Goal: Navigation & Orientation: Find specific page/section

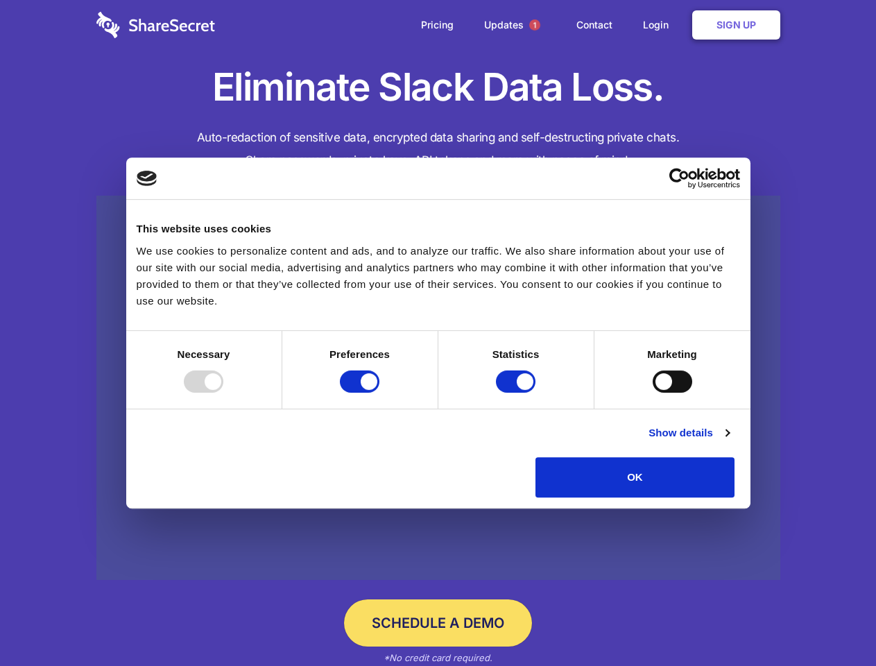
click at [223, 393] on div at bounding box center [204, 381] width 40 height 22
click at [379, 393] on input "Preferences" at bounding box center [360, 381] width 40 height 22
checkbox input "false"
click at [517, 393] on input "Statistics" at bounding box center [516, 381] width 40 height 22
checkbox input "false"
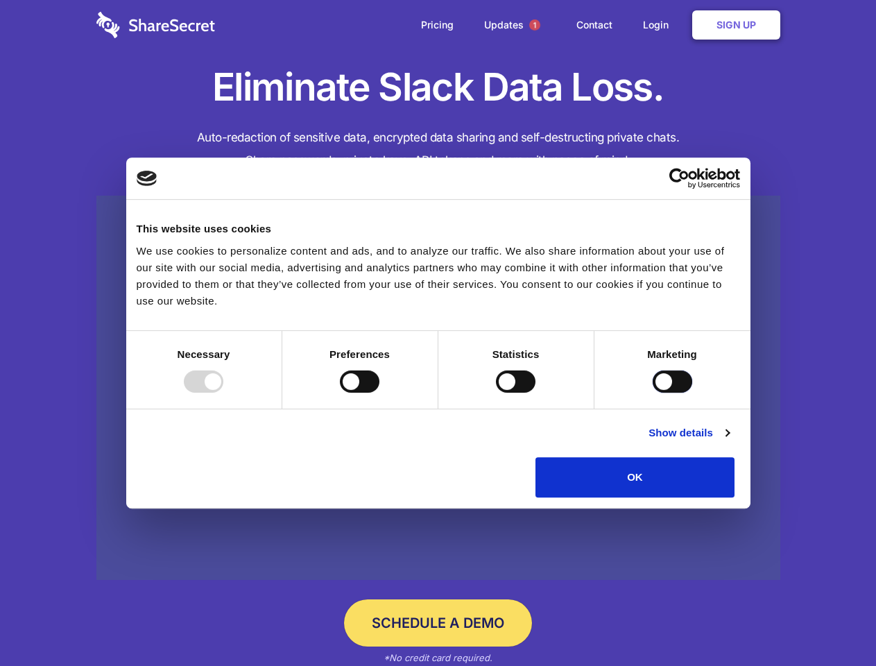
click at [653, 393] on input "Marketing" at bounding box center [673, 381] width 40 height 22
checkbox input "true"
click at [729, 441] on link "Show details" at bounding box center [688, 432] width 80 height 17
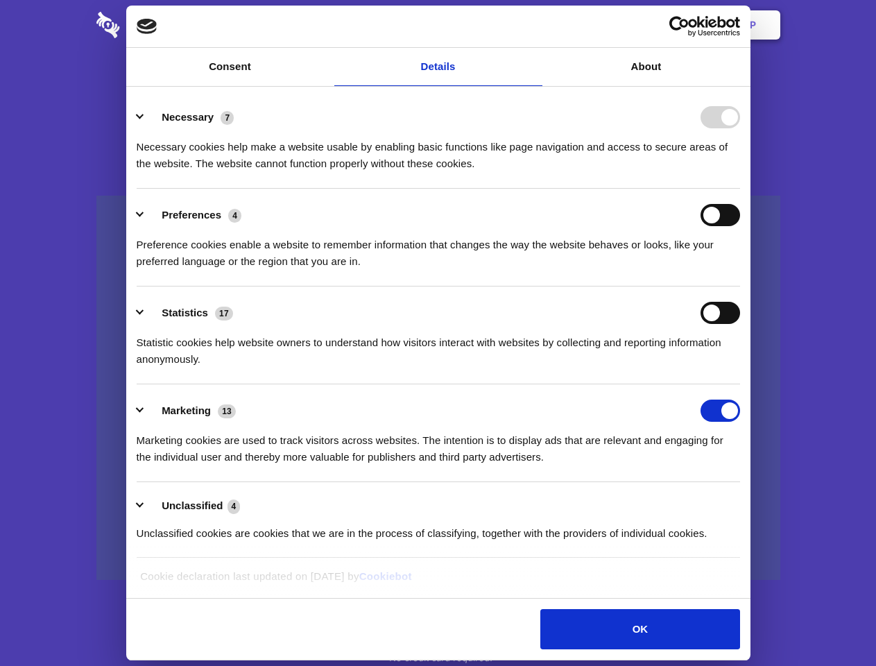
click at [740, 270] on div "Preferences 4 Preference cookies enable a website to remember information that …" at bounding box center [438, 237] width 603 height 66
click at [534, 25] on span "1" at bounding box center [534, 24] width 11 height 11
